Goal: Information Seeking & Learning: Learn about a topic

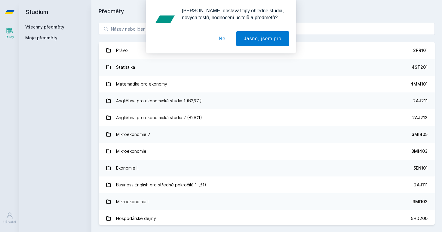
click at [225, 41] on button "Ne" at bounding box center [222, 38] width 22 height 15
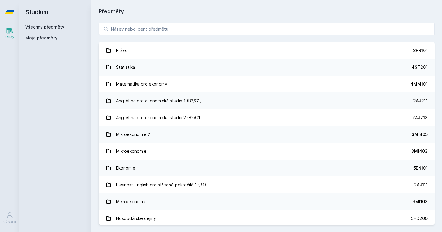
click at [200, 33] on div "[PERSON_NAME] dostávat tipy ohledně studia, nových testů, hodnocení učitelů a p…" at bounding box center [221, 26] width 442 height 53
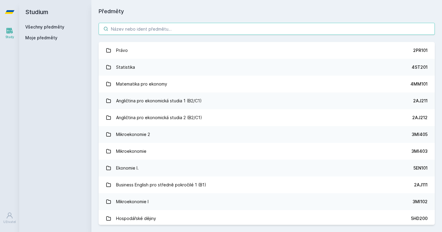
click at [200, 33] on input "search" at bounding box center [267, 29] width 336 height 12
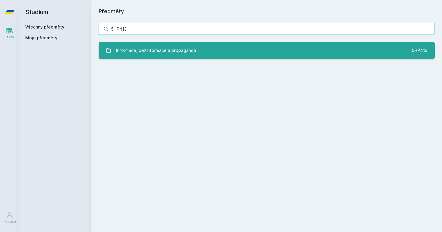
type input "5HP413"
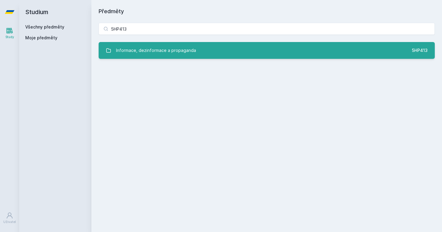
click at [220, 50] on link "Informace, dezinformace a propaganda 5HP413" at bounding box center [267, 50] width 336 height 17
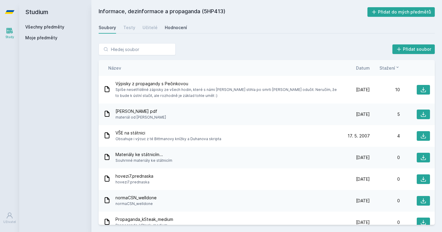
click at [167, 27] on div "Hodnocení" at bounding box center [176, 28] width 22 height 6
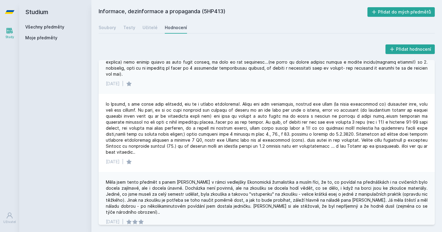
scroll to position [249, 0]
click at [148, 29] on div "Učitelé" at bounding box center [149, 28] width 15 height 6
